Goal: Task Accomplishment & Management: Manage account settings

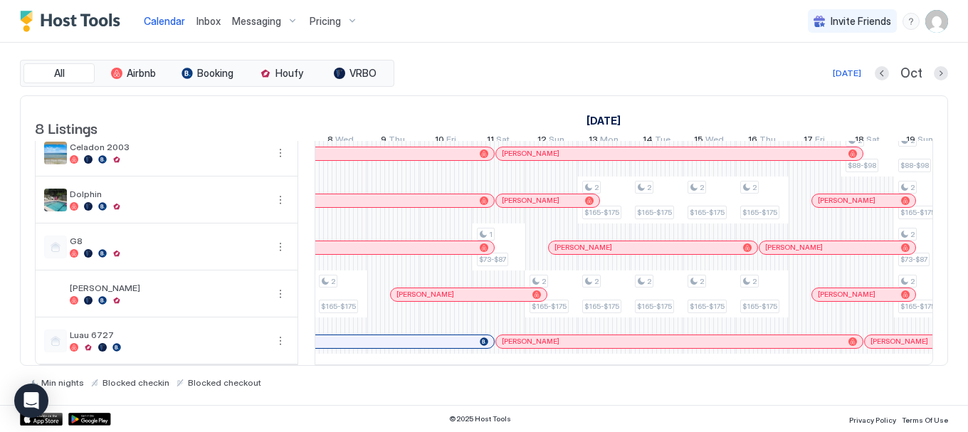
scroll to position [0, 1430]
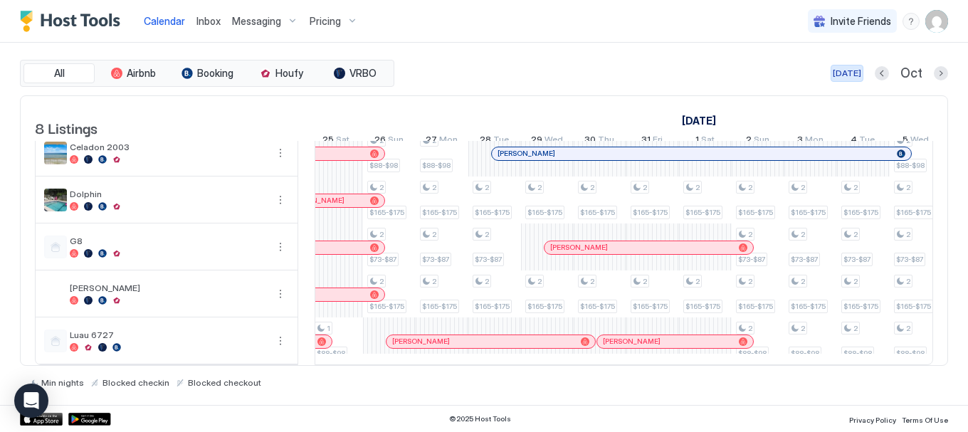
click at [854, 76] on div "[DATE]" at bounding box center [847, 73] width 28 height 13
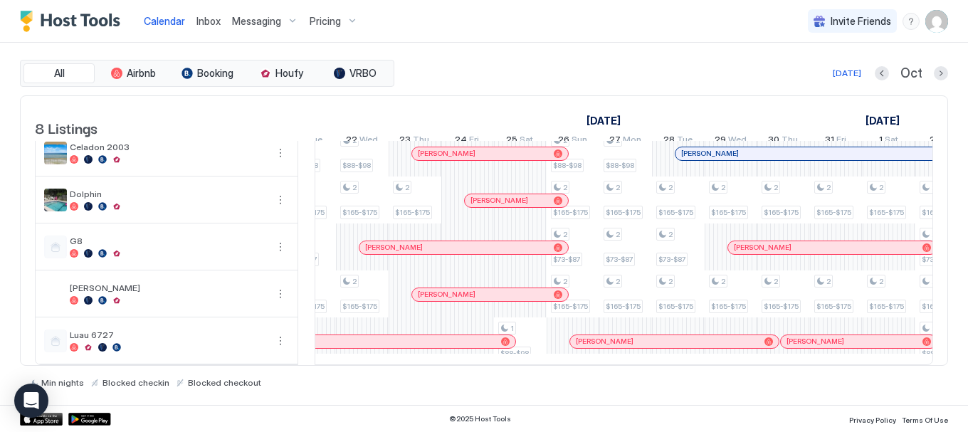
click at [722, 283] on div "2 $53-$63 2 $66-$76 2 $88-$98 1 $88-$98 2 $66-$76 2 $66-$76 1 $165-$175 2 $165-…" at bounding box center [652, 176] width 2740 height 375
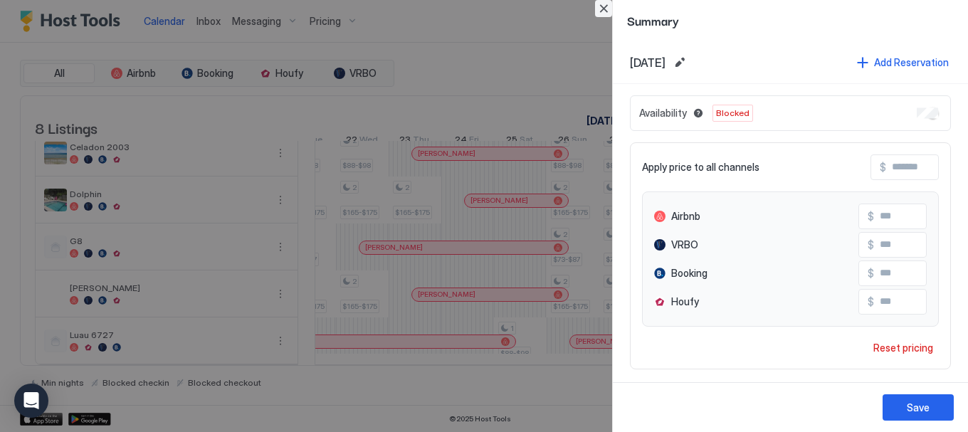
click at [600, 9] on button "Close" at bounding box center [603, 8] width 17 height 17
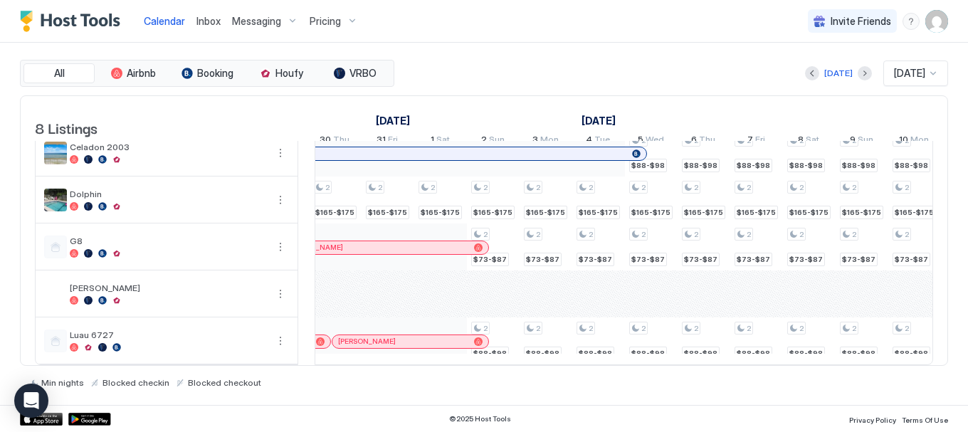
scroll to position [0, 1314]
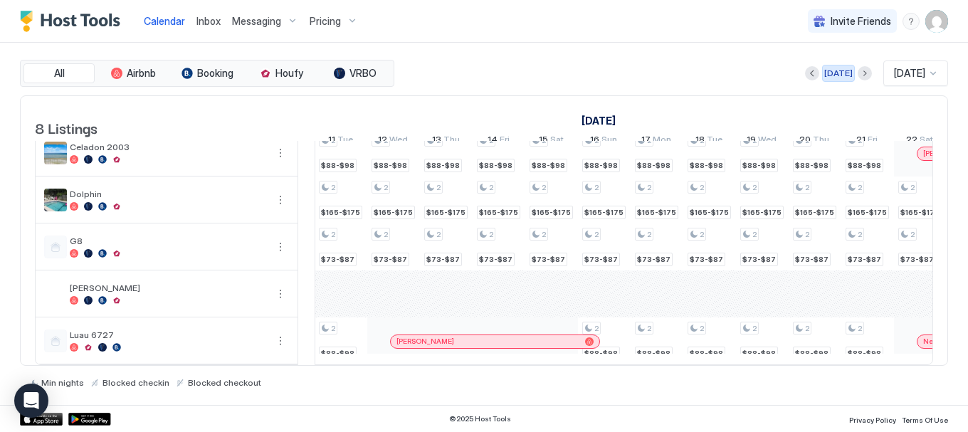
click at [827, 70] on div "[DATE]" at bounding box center [839, 73] width 28 height 13
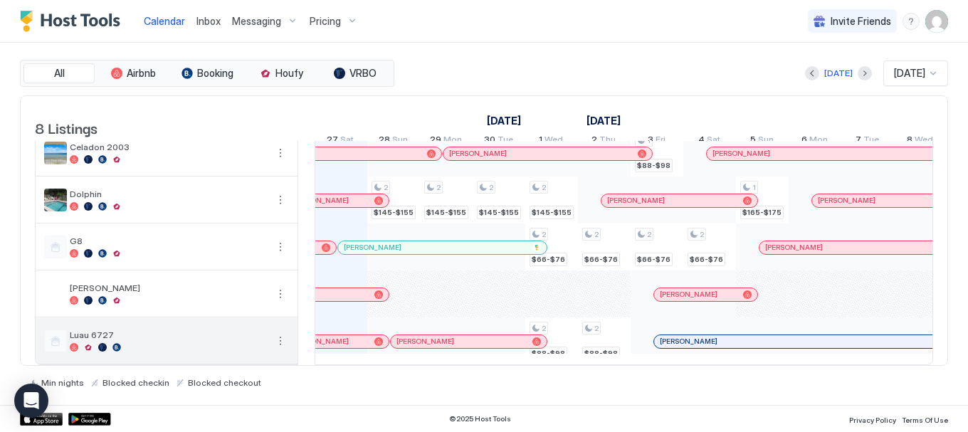
click at [110, 330] on span "Luau 6727" at bounding box center [168, 335] width 197 height 11
click at [282, 333] on button "More options" at bounding box center [280, 341] width 17 height 17
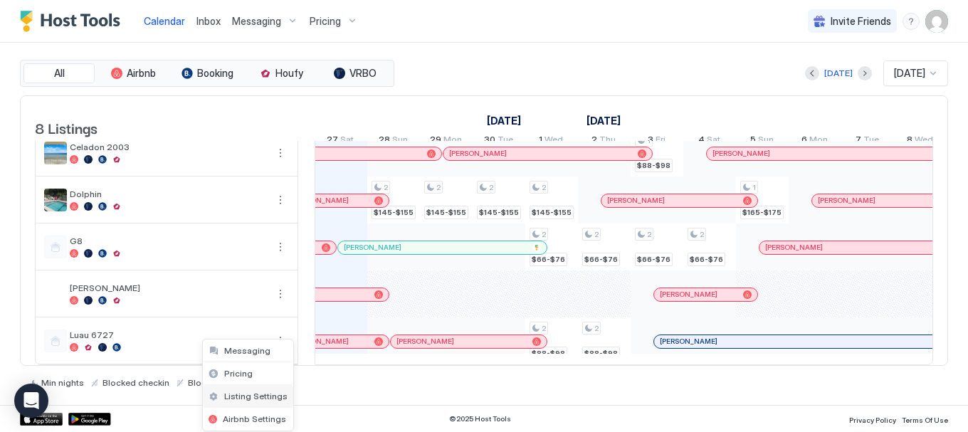
click at [242, 397] on span "Listing Settings" at bounding box center [255, 396] width 63 height 11
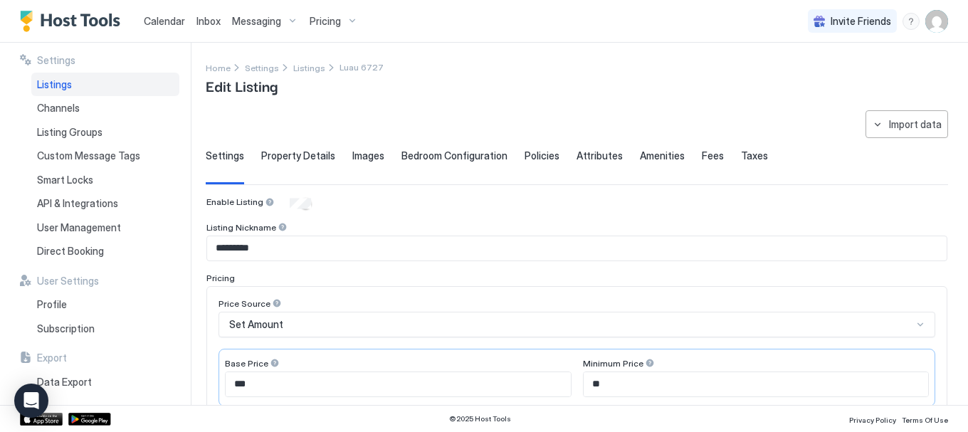
click at [168, 20] on span "Calendar" at bounding box center [164, 21] width 41 height 12
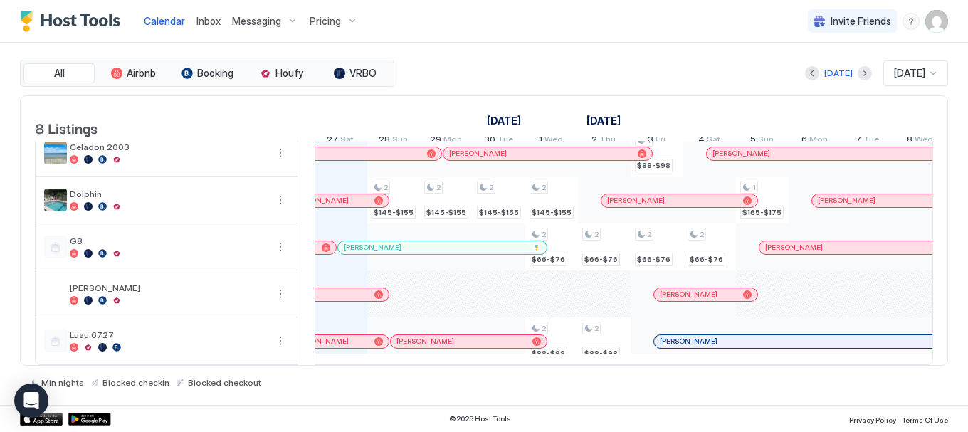
click at [932, 20] on img "User profile" at bounding box center [937, 21] width 23 height 23
click at [803, 77] on span "Settings" at bounding box center [809, 79] width 38 height 13
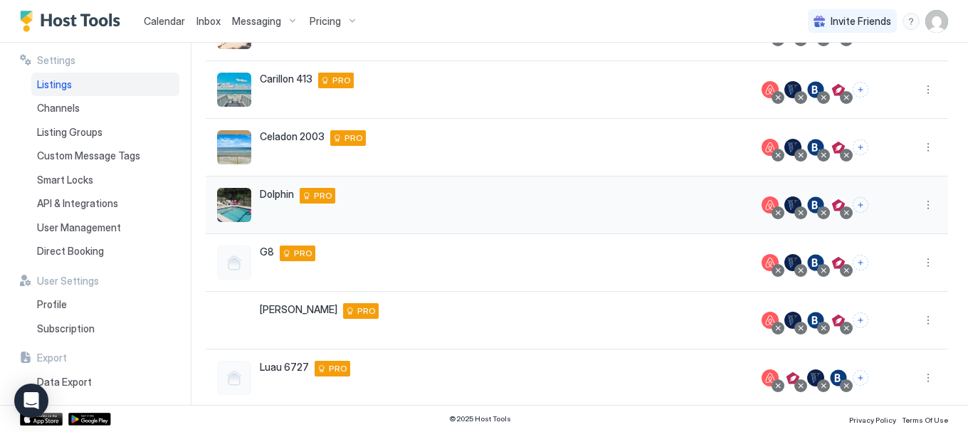
scroll to position [251, 0]
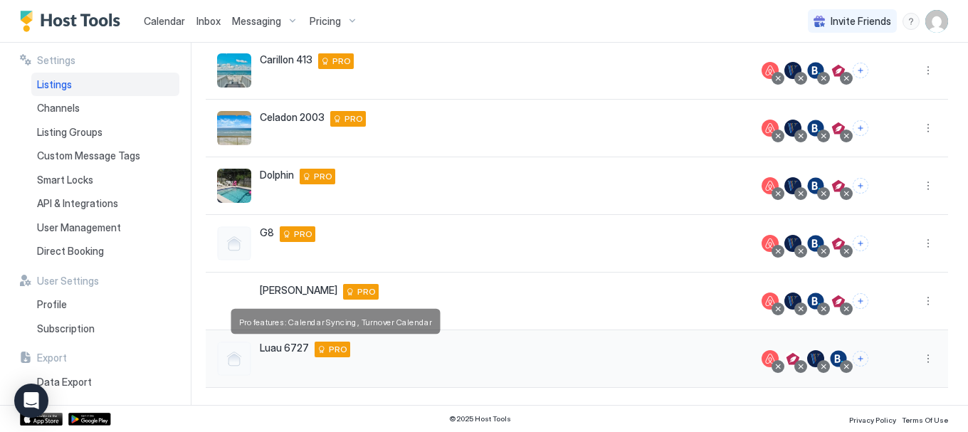
click at [329, 345] on span "PRO" at bounding box center [338, 349] width 19 height 13
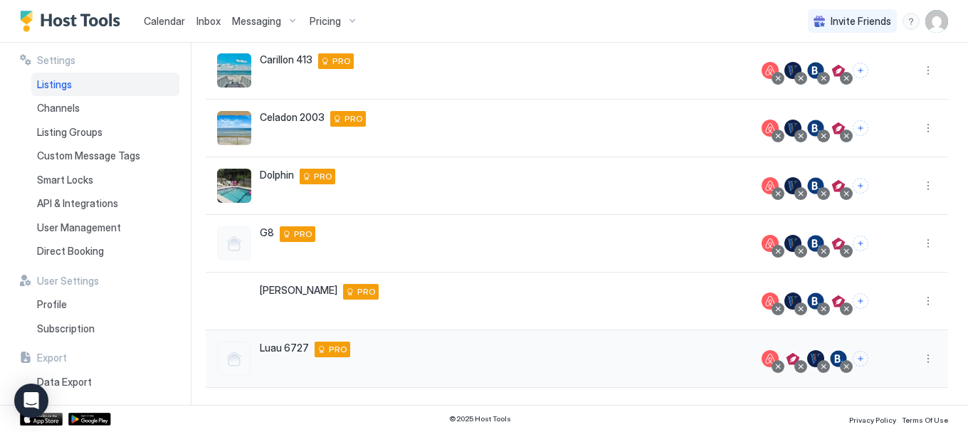
click at [325, 354] on div "PRO" at bounding box center [333, 350] width 36 height 16
click at [325, 352] on div "PRO" at bounding box center [333, 350] width 36 height 16
click at [276, 347] on span "Luau 6727" at bounding box center [284, 348] width 49 height 13
click at [234, 359] on div at bounding box center [234, 359] width 34 height 34
click at [271, 346] on span "Luau 6727" at bounding box center [284, 348] width 49 height 13
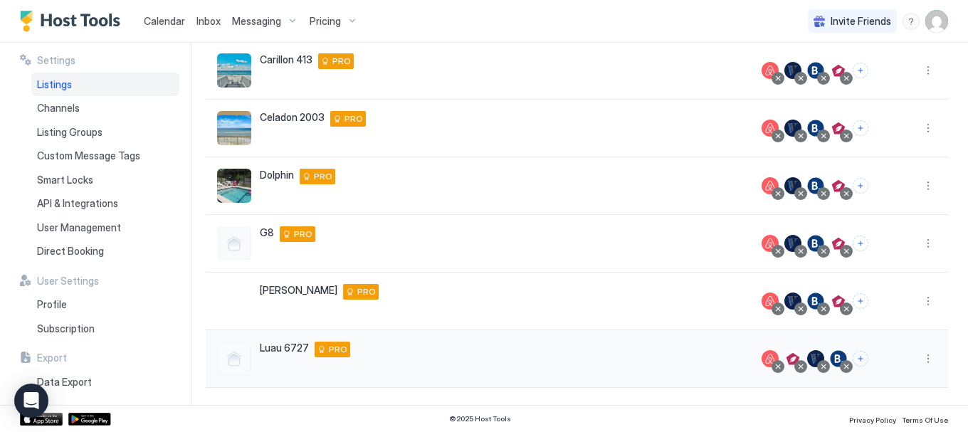
click at [330, 350] on span "PRO" at bounding box center [338, 349] width 19 height 13
click at [357, 291] on span "PRO" at bounding box center [366, 292] width 19 height 13
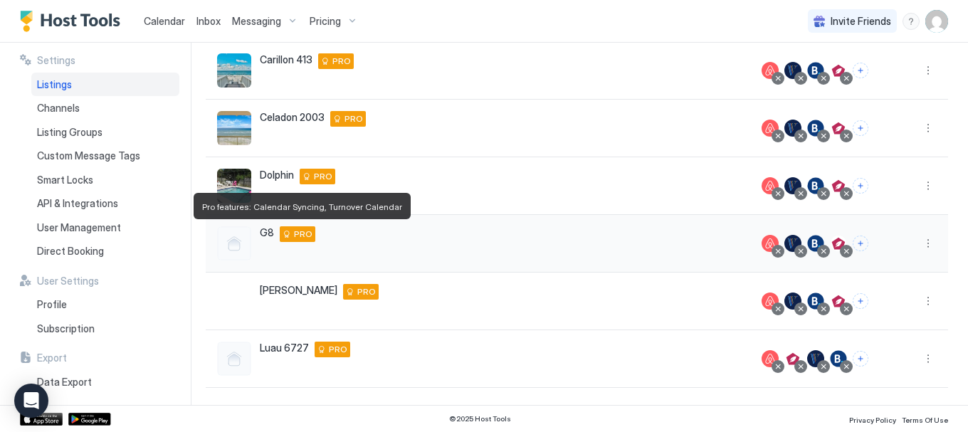
click at [294, 235] on span "PRO" at bounding box center [303, 234] width 19 height 13
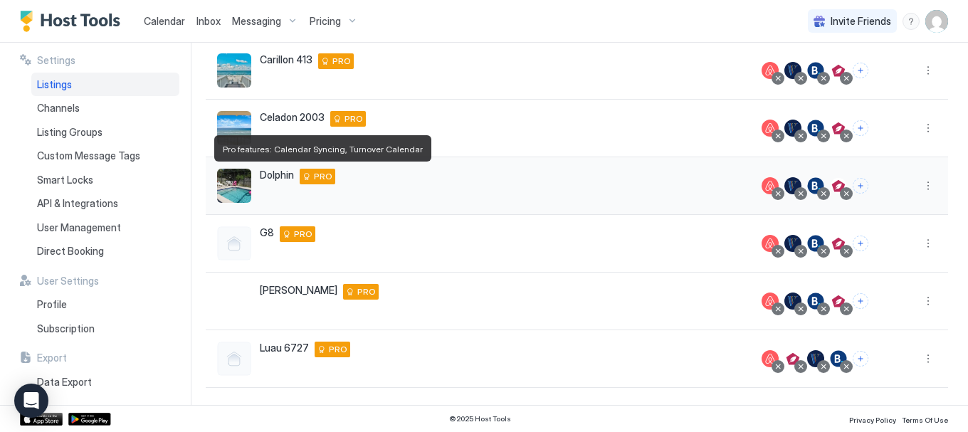
click at [324, 177] on span "PRO" at bounding box center [323, 176] width 19 height 13
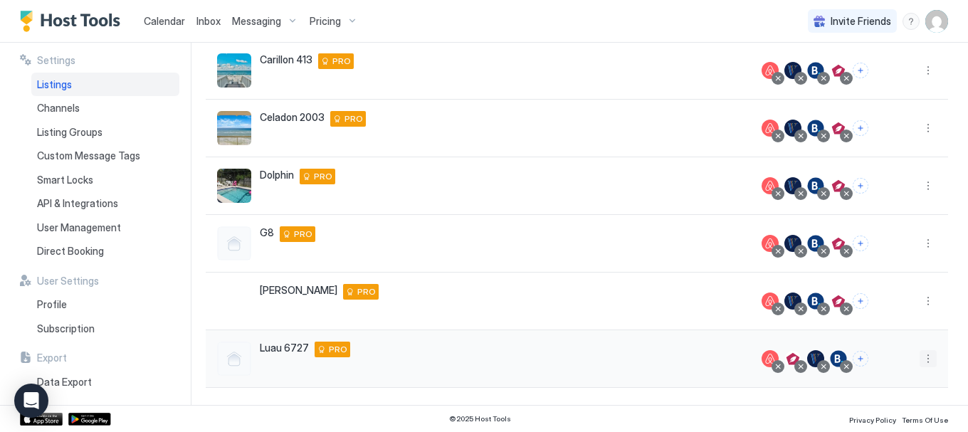
click at [920, 362] on button "More options" at bounding box center [928, 358] width 17 height 17
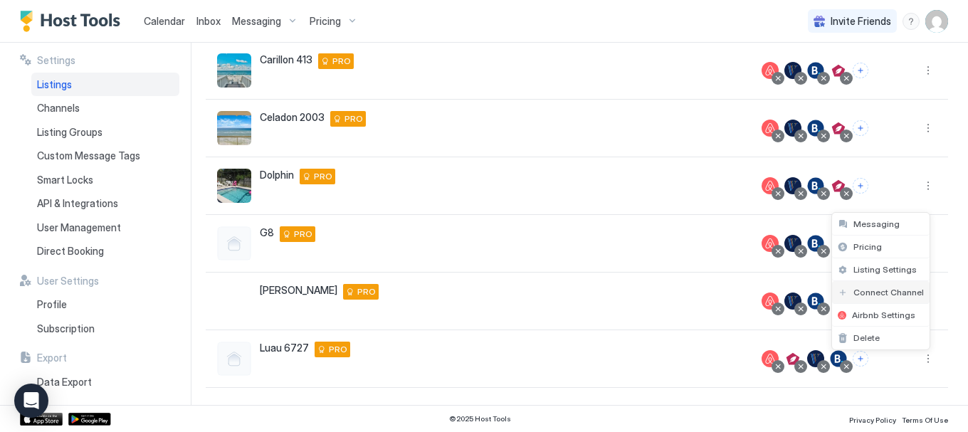
click at [877, 290] on span "Connect Channel" at bounding box center [889, 292] width 70 height 11
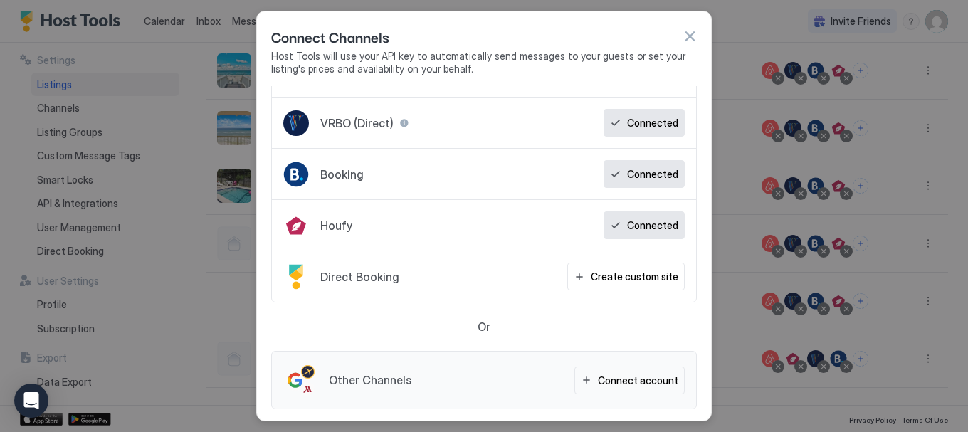
scroll to position [43, 0]
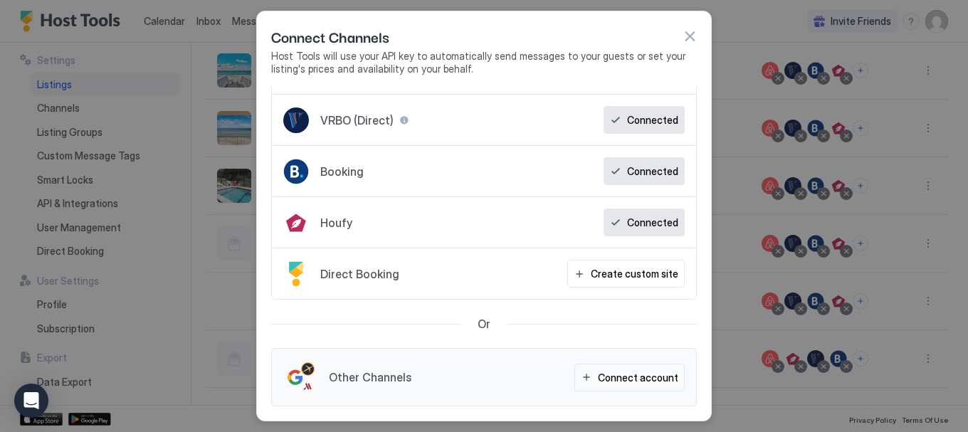
click at [689, 36] on button "button" at bounding box center [690, 36] width 14 height 14
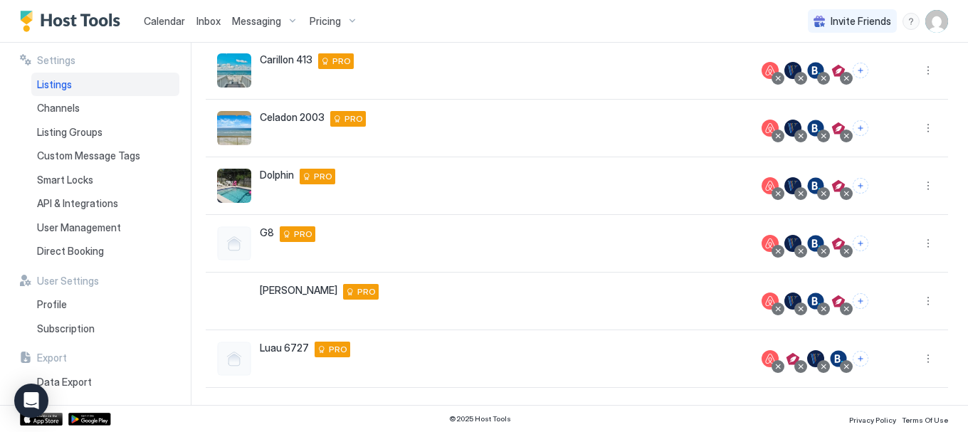
click at [163, 25] on span "Calendar" at bounding box center [164, 21] width 41 height 12
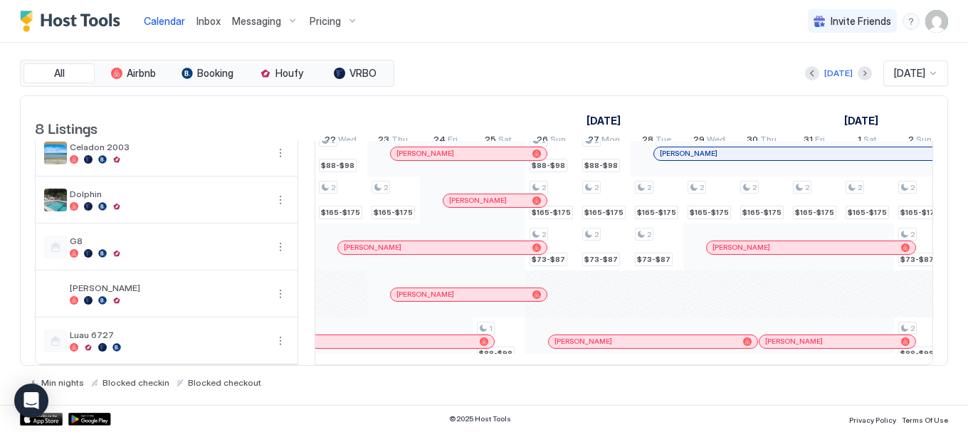
scroll to position [0, 1586]
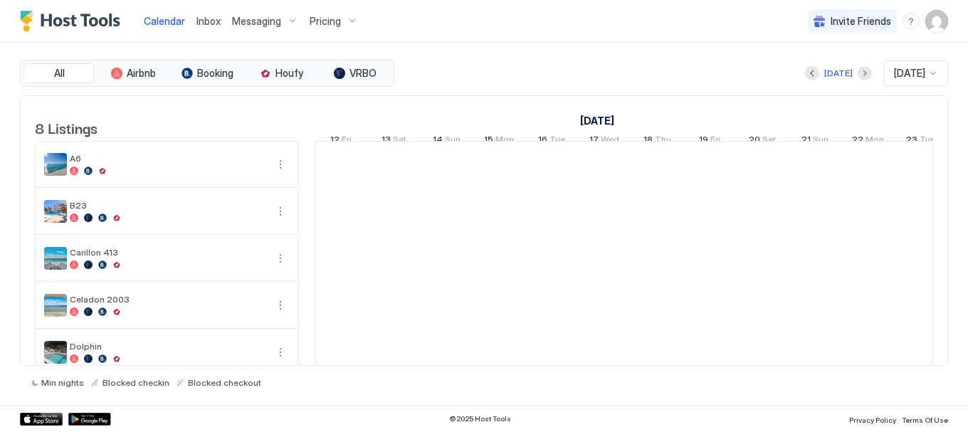
scroll to position [0, 791]
